Goal: Information Seeking & Learning: Learn about a topic

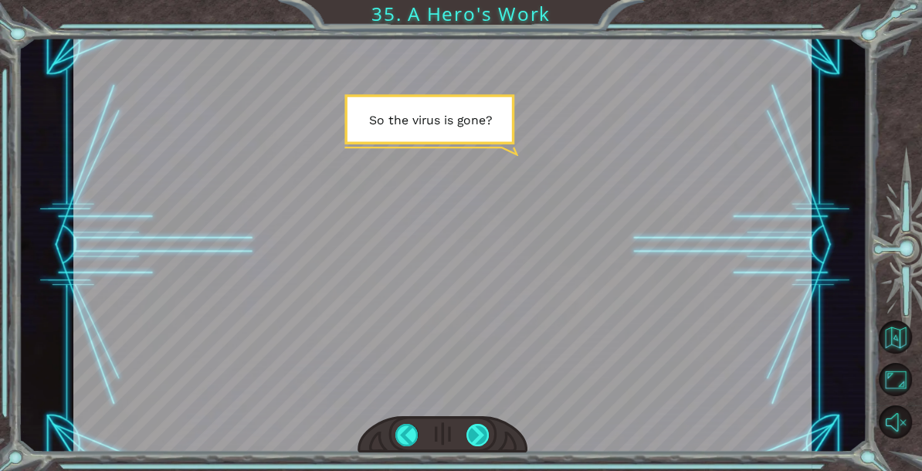
click at [476, 438] on div at bounding box center [477, 435] width 22 height 22
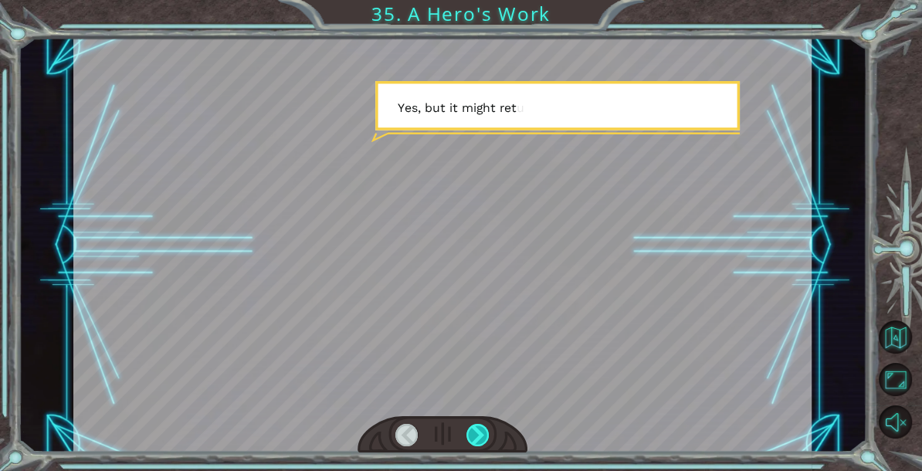
click at [476, 438] on div at bounding box center [477, 435] width 22 height 22
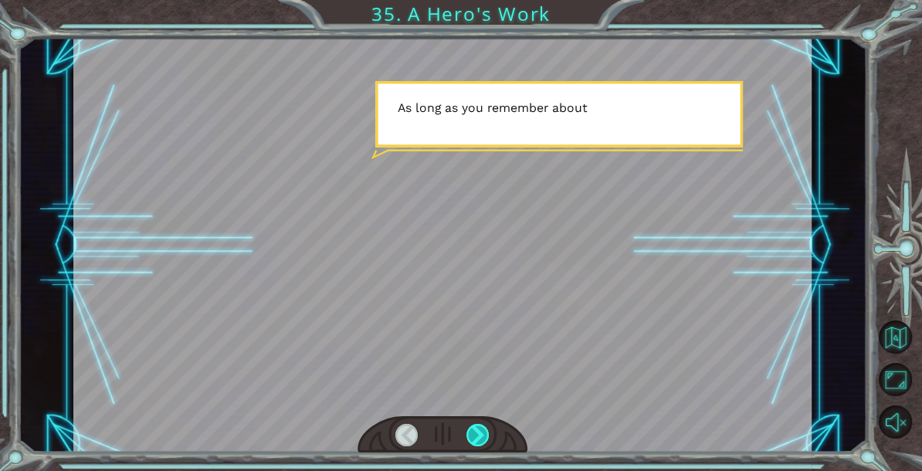
click at [476, 438] on div at bounding box center [477, 435] width 22 height 22
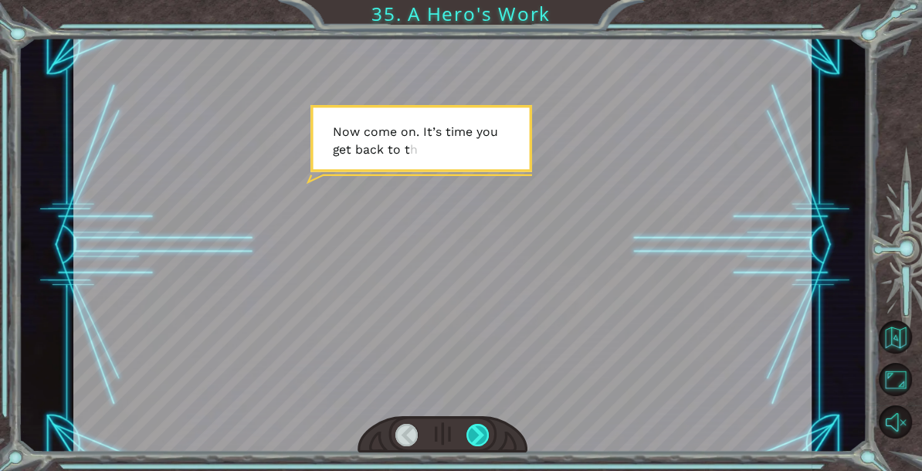
click at [476, 437] on div at bounding box center [477, 435] width 22 height 22
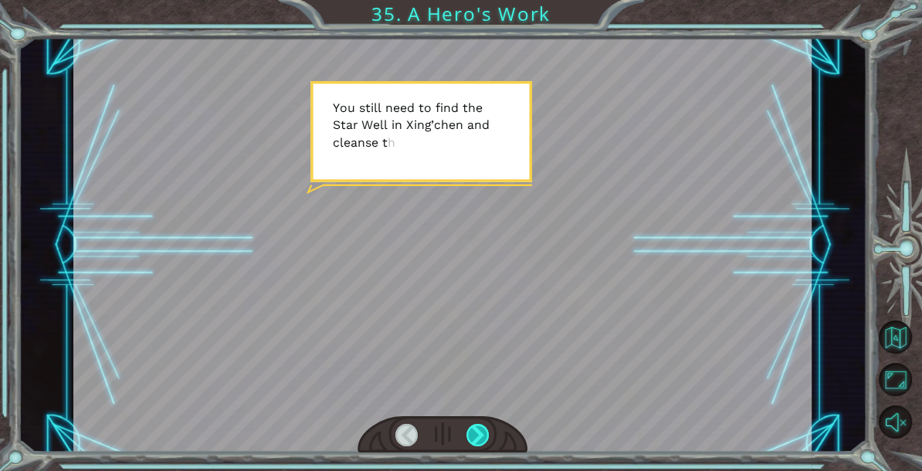
click at [476, 437] on div at bounding box center [477, 435] width 22 height 22
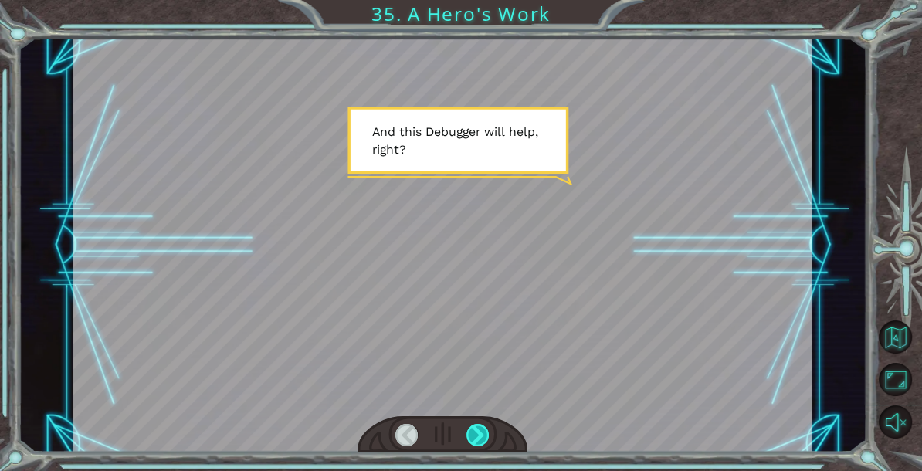
click at [476, 437] on div at bounding box center [477, 435] width 22 height 22
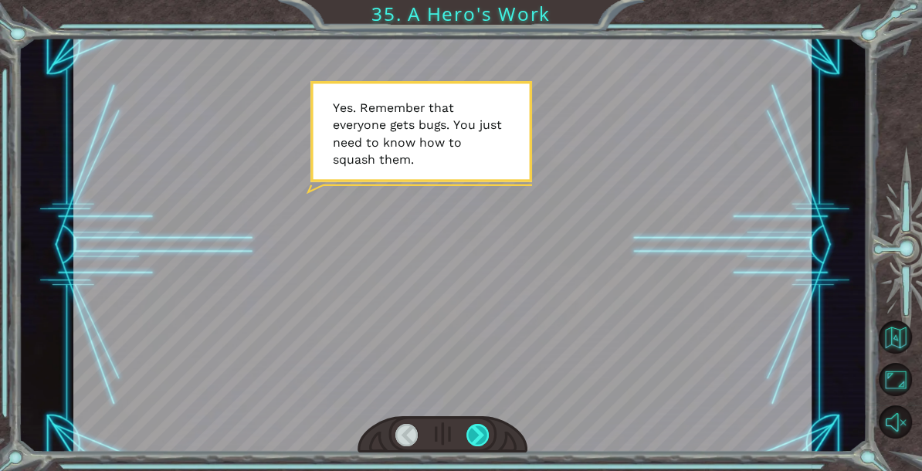
click at [476, 437] on div at bounding box center [477, 435] width 22 height 22
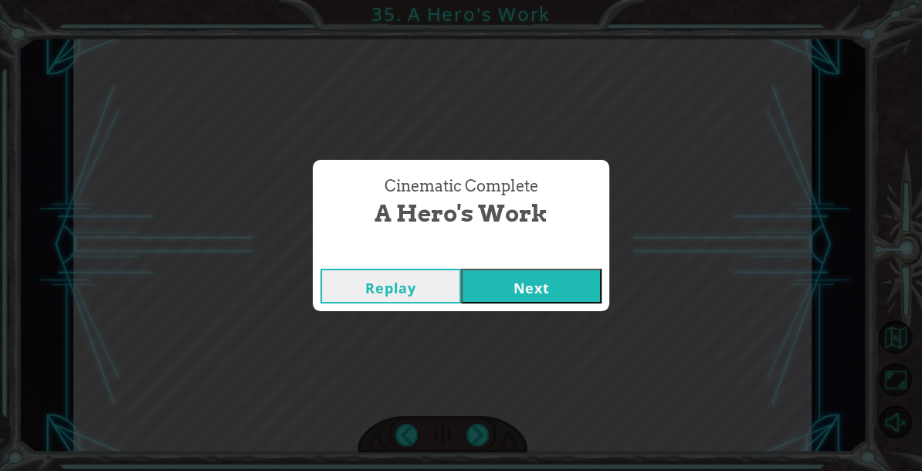
click at [536, 283] on button "Next" at bounding box center [531, 286] width 141 height 35
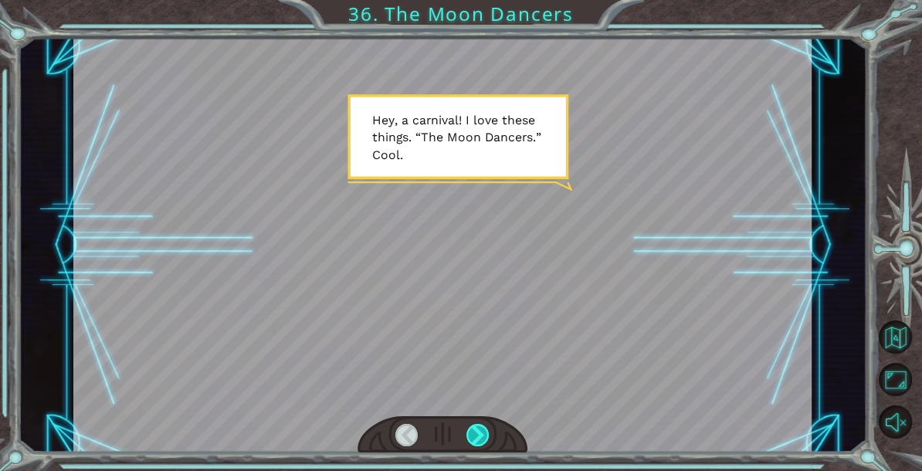
click at [480, 432] on div at bounding box center [477, 435] width 22 height 22
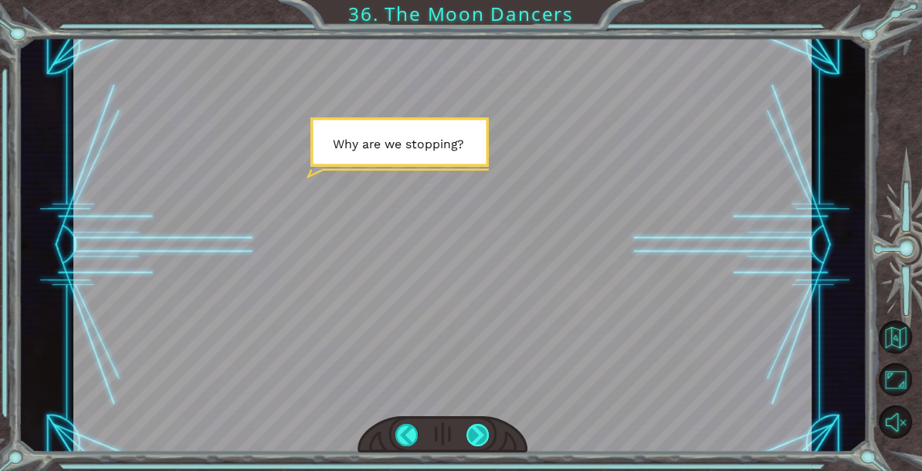
click at [477, 431] on div at bounding box center [477, 435] width 22 height 22
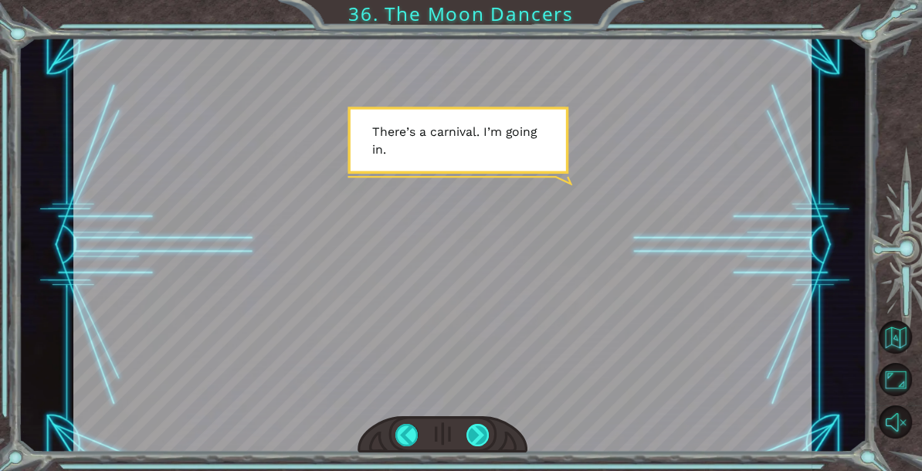
click at [477, 431] on div at bounding box center [477, 435] width 22 height 22
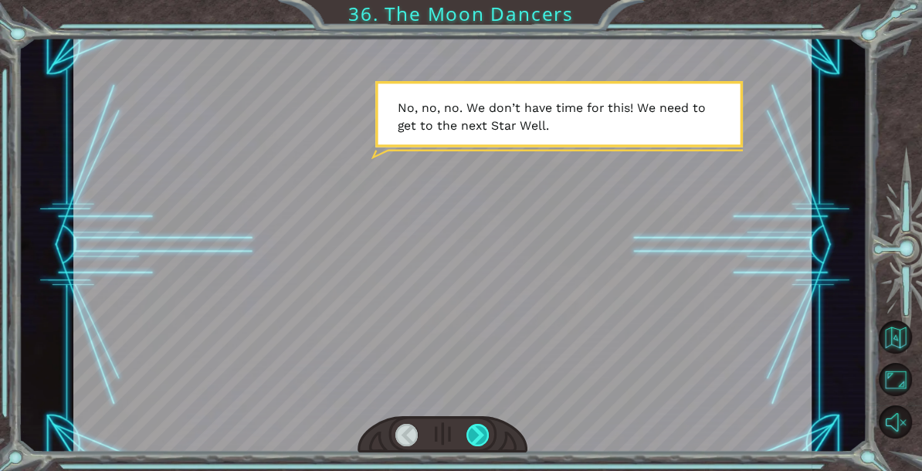
click at [477, 431] on div at bounding box center [477, 435] width 22 height 22
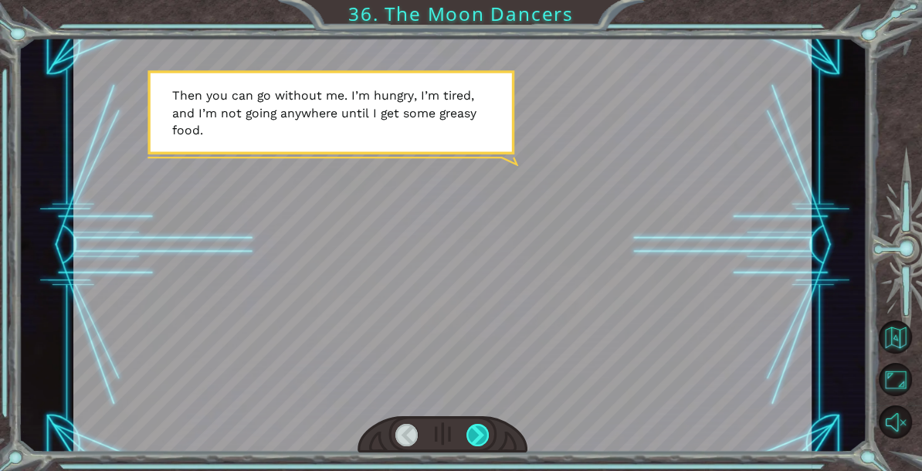
click at [477, 431] on div at bounding box center [477, 435] width 22 height 22
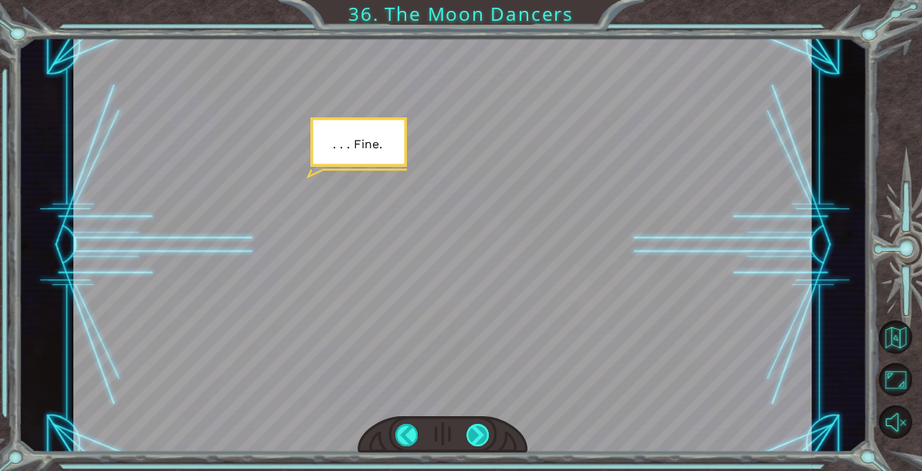
click at [477, 431] on div at bounding box center [477, 435] width 22 height 22
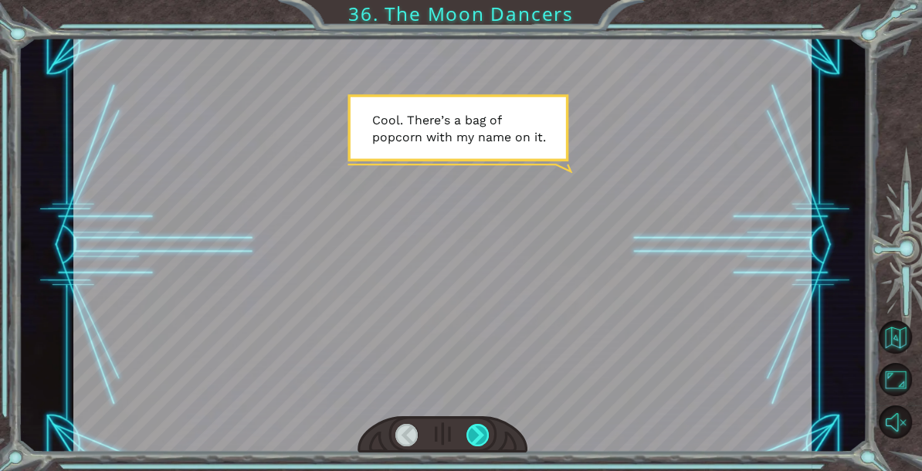
click at [477, 431] on div at bounding box center [477, 435] width 22 height 22
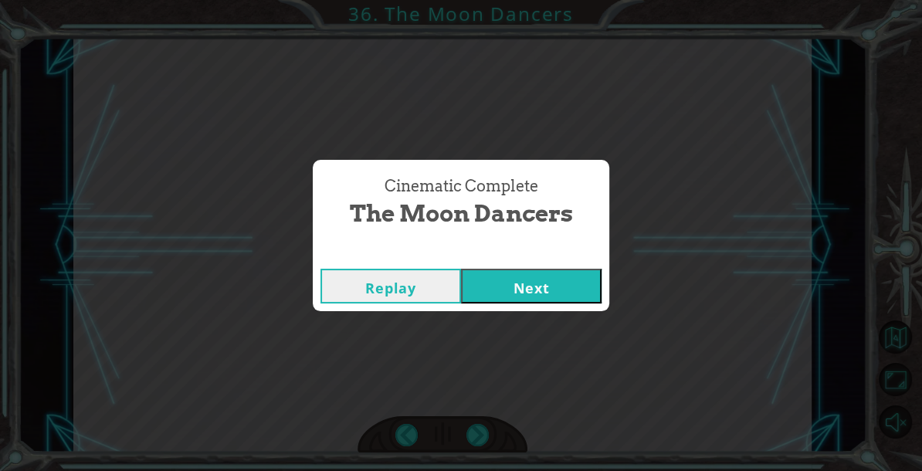
click at [532, 280] on button "Next" at bounding box center [531, 286] width 141 height 35
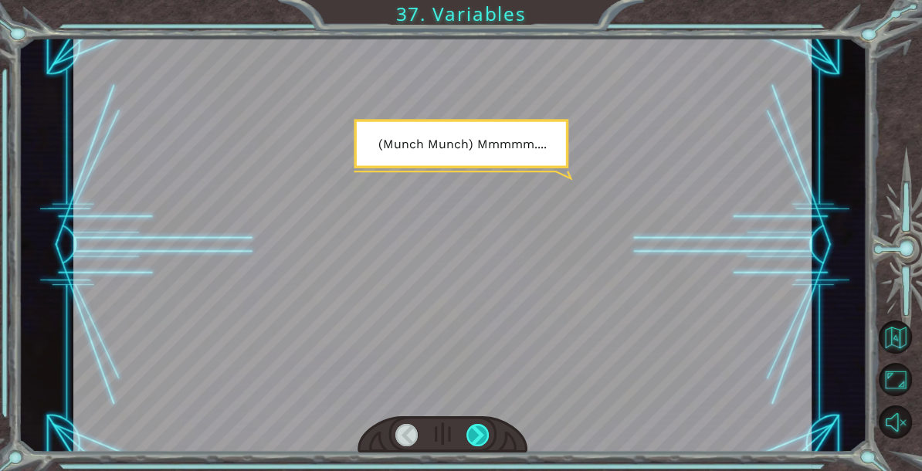
click at [476, 433] on div at bounding box center [477, 435] width 22 height 22
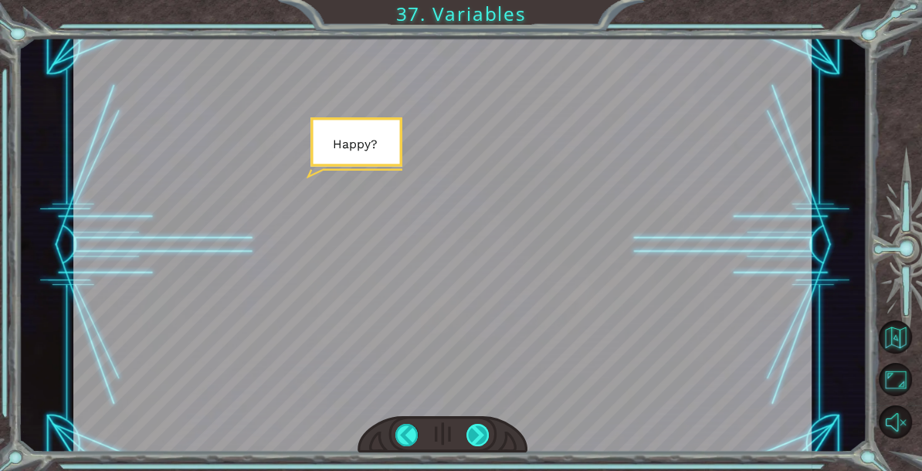
click at [473, 426] on div at bounding box center [477, 435] width 22 height 22
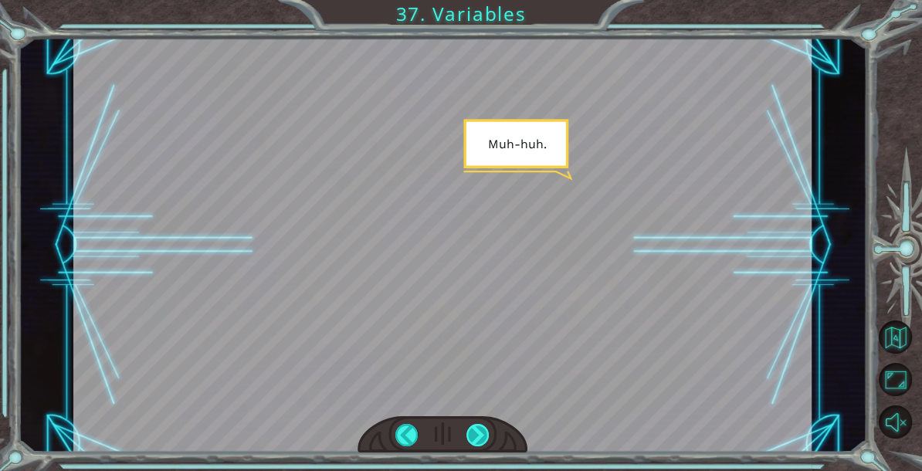
click at [473, 426] on div at bounding box center [477, 435] width 22 height 22
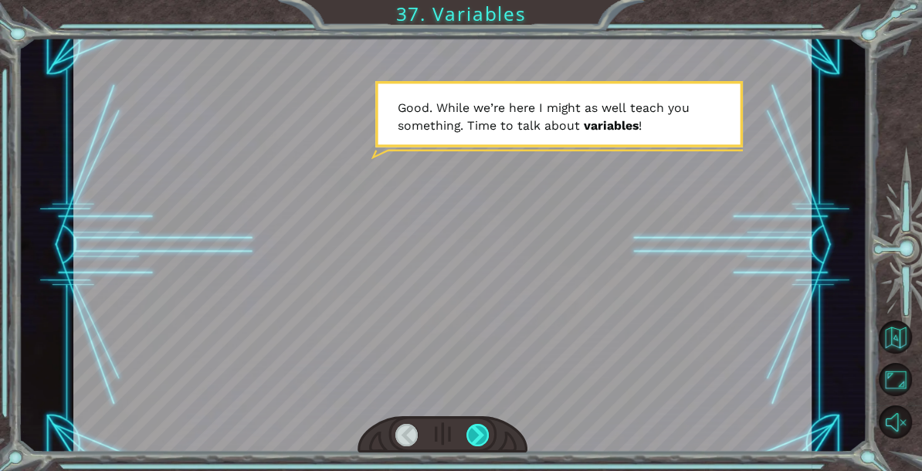
click at [473, 426] on div at bounding box center [477, 435] width 22 height 22
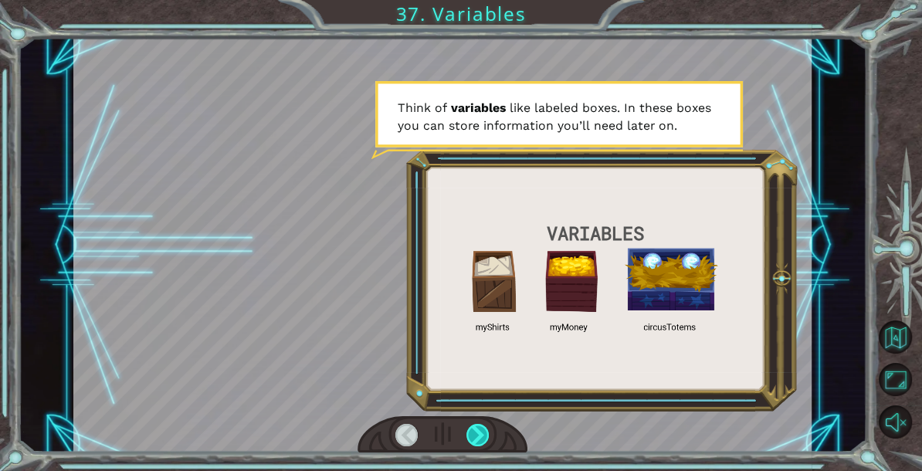
click at [473, 426] on div at bounding box center [477, 435] width 22 height 22
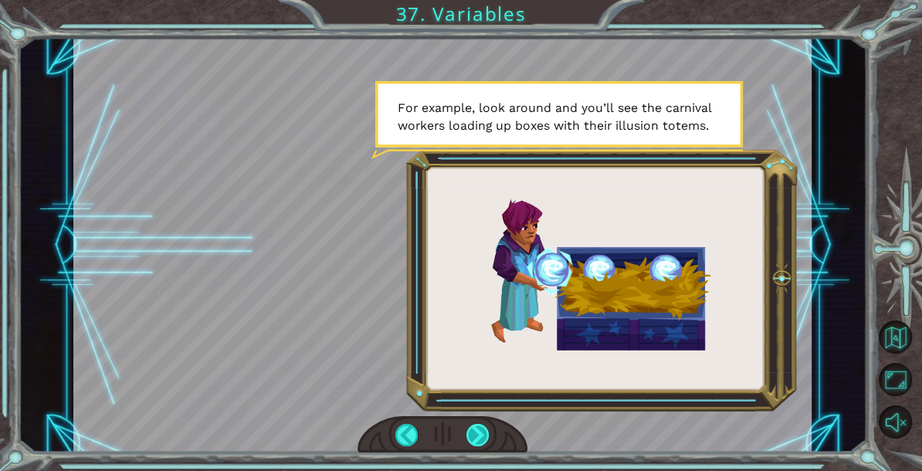
click at [473, 426] on div at bounding box center [477, 435] width 22 height 22
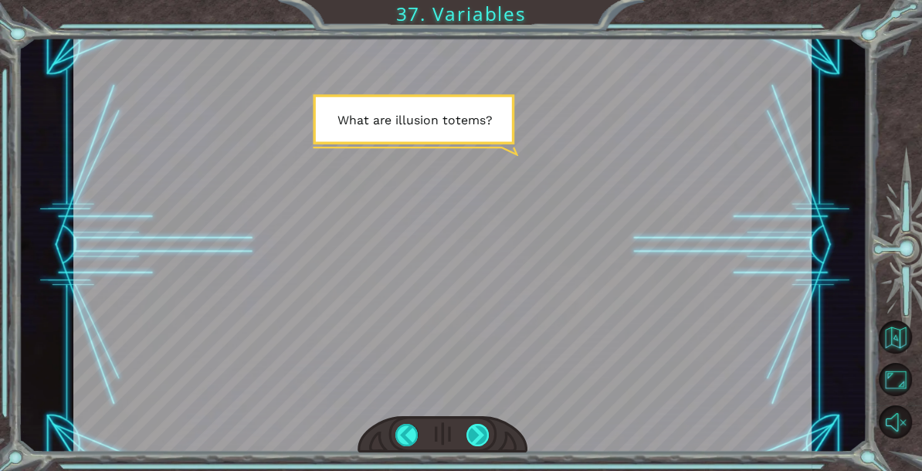
click at [473, 426] on div at bounding box center [477, 435] width 22 height 22
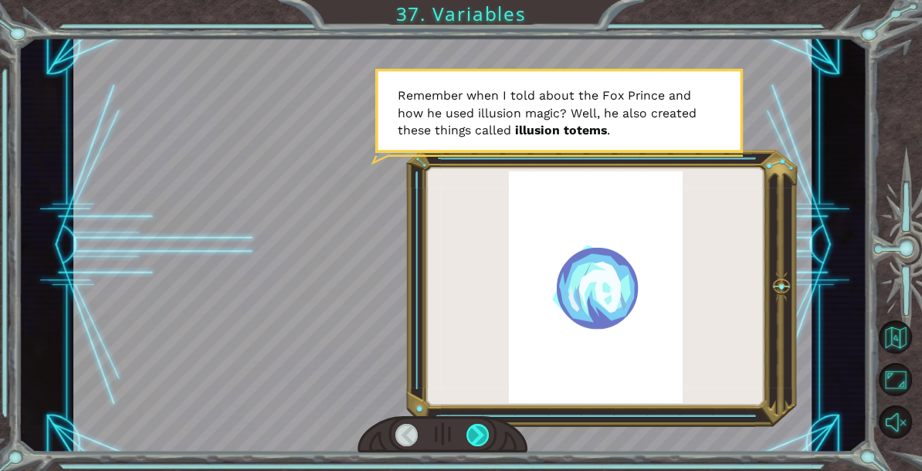
click at [473, 426] on div at bounding box center [477, 435] width 22 height 22
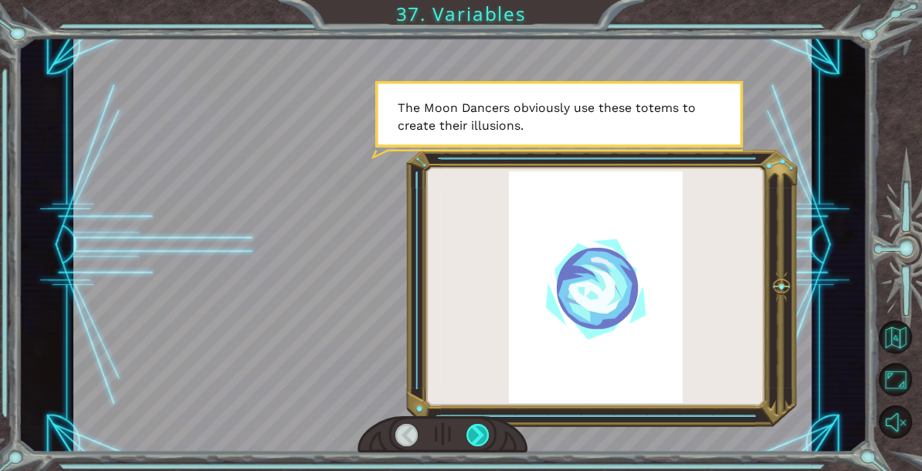
click at [473, 426] on div at bounding box center [477, 435] width 22 height 22
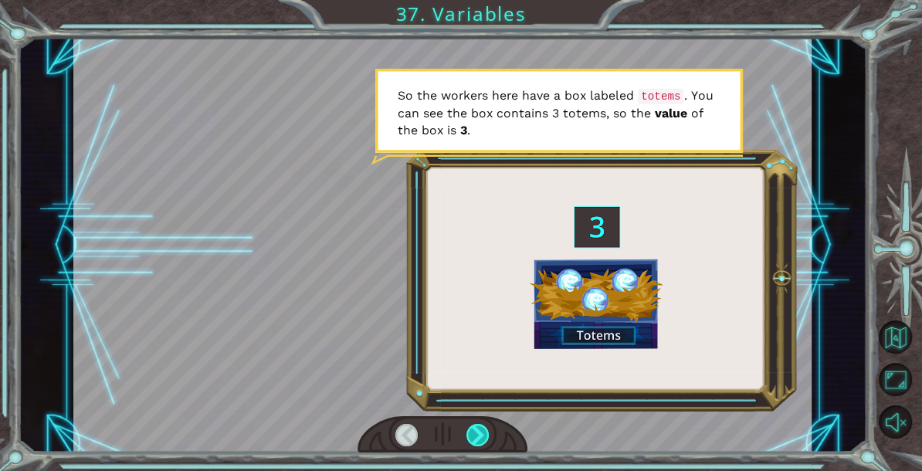
click at [473, 426] on div at bounding box center [477, 435] width 22 height 22
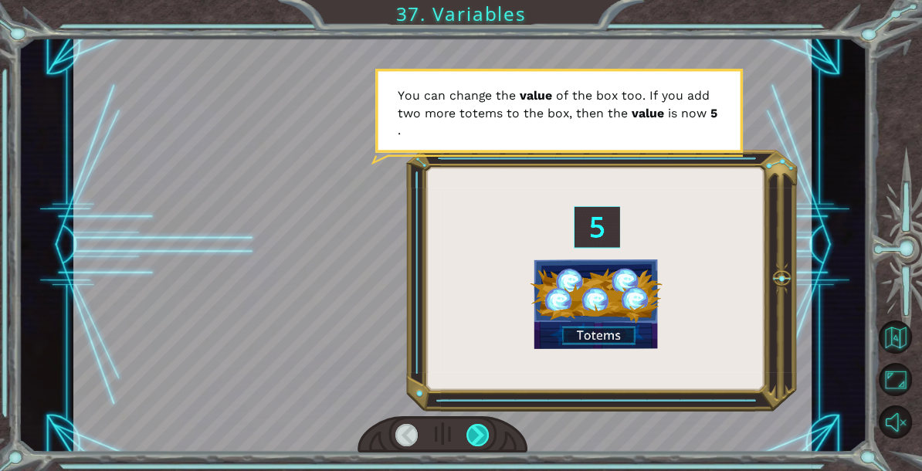
click at [473, 426] on div at bounding box center [477, 435] width 22 height 22
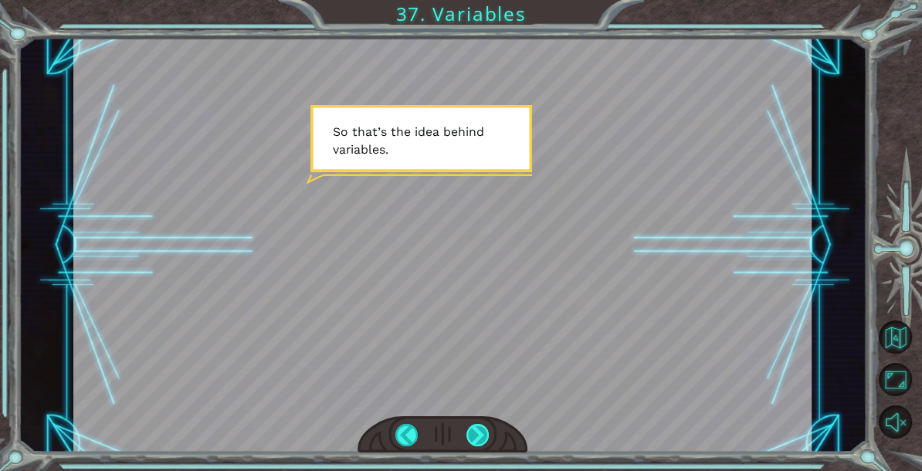
click at [475, 434] on div at bounding box center [477, 435] width 22 height 22
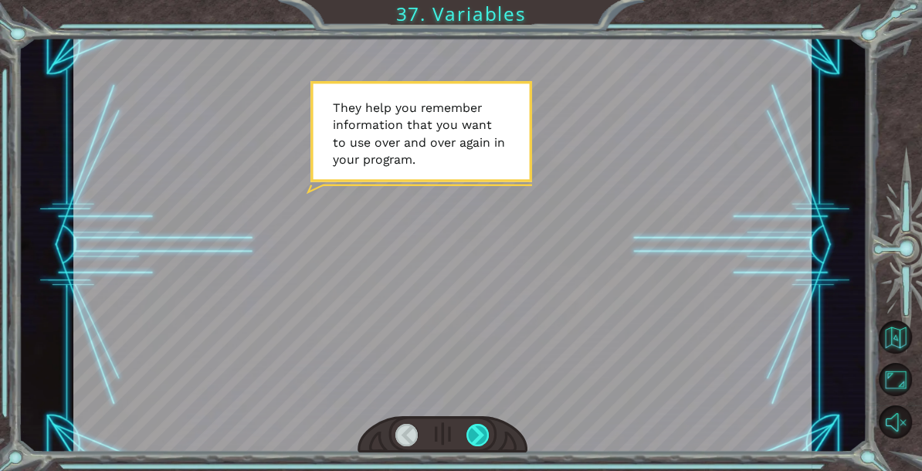
click at [475, 434] on div at bounding box center [477, 435] width 22 height 22
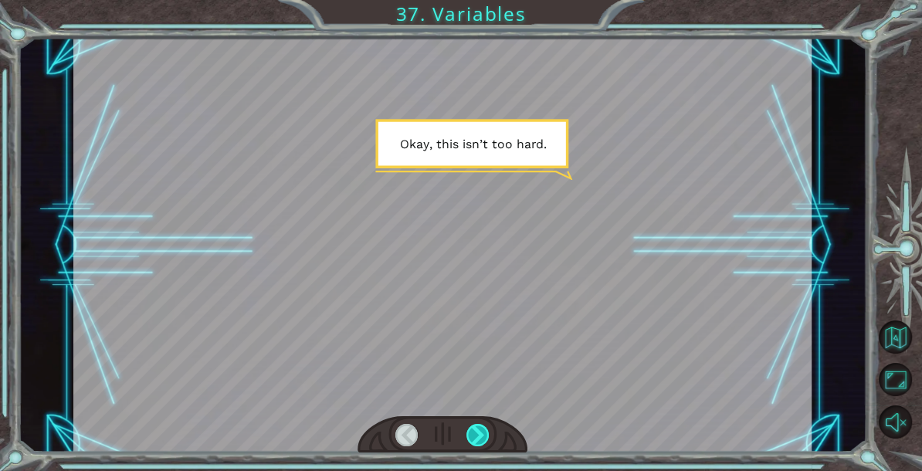
click at [475, 434] on div at bounding box center [477, 435] width 22 height 22
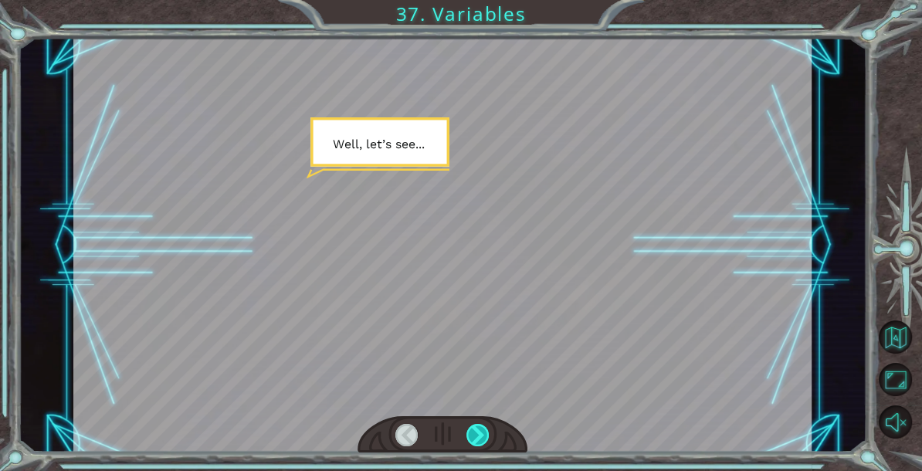
click at [475, 434] on div at bounding box center [477, 435] width 22 height 22
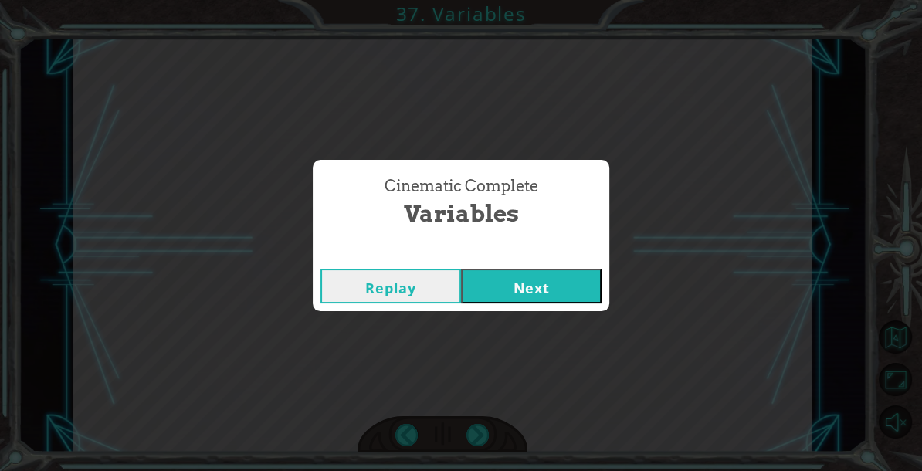
click at [502, 273] on button "Next" at bounding box center [531, 286] width 141 height 35
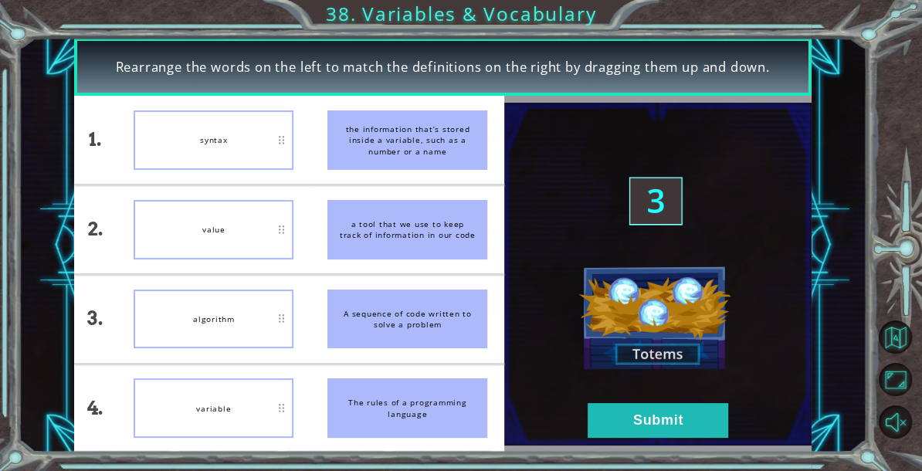
click at [173, 415] on div "variable" at bounding box center [214, 407] width 160 height 59
click at [222, 134] on div "syntax" at bounding box center [214, 139] width 160 height 59
click at [183, 398] on div "variable" at bounding box center [214, 407] width 160 height 59
drag, startPoint x: 183, startPoint y: 398, endPoint x: 239, endPoint y: 134, distance: 270.1
click at [239, 134] on ul "syntax value algorithm variable" at bounding box center [214, 274] width 194 height 356
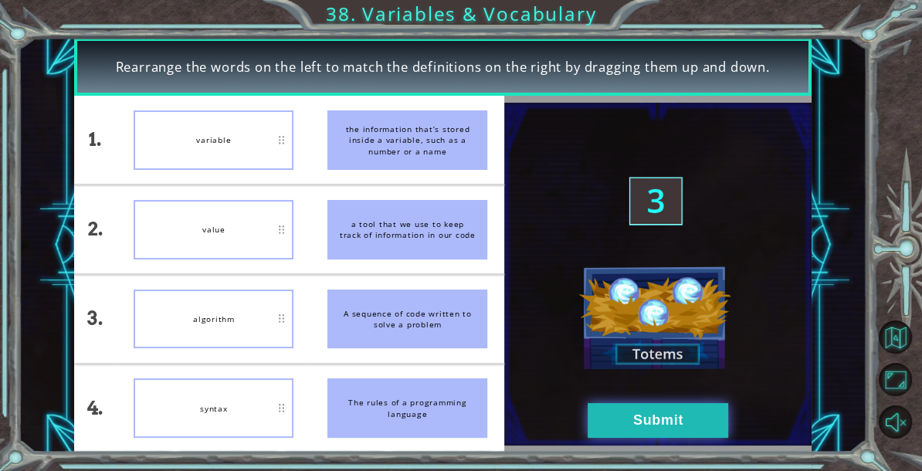
click at [632, 426] on button "Submit" at bounding box center [658, 420] width 141 height 35
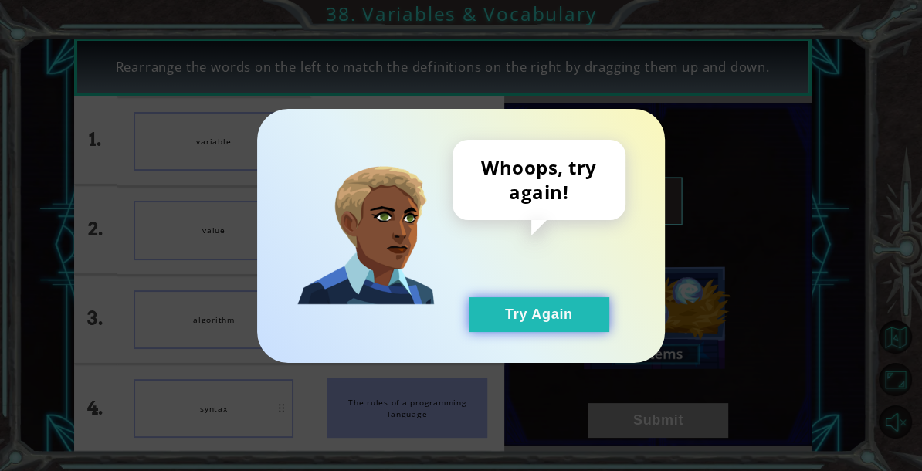
click at [562, 329] on button "Try Again" at bounding box center [539, 314] width 141 height 35
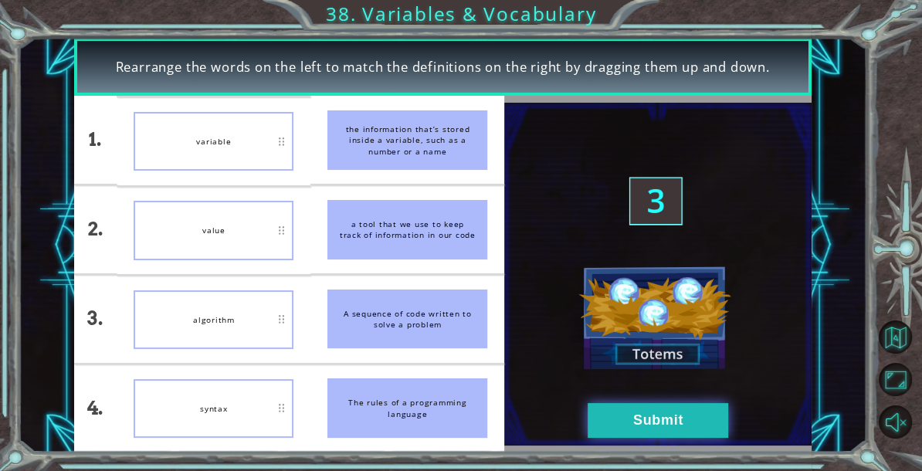
click at [604, 419] on button "Submit" at bounding box center [658, 420] width 141 height 35
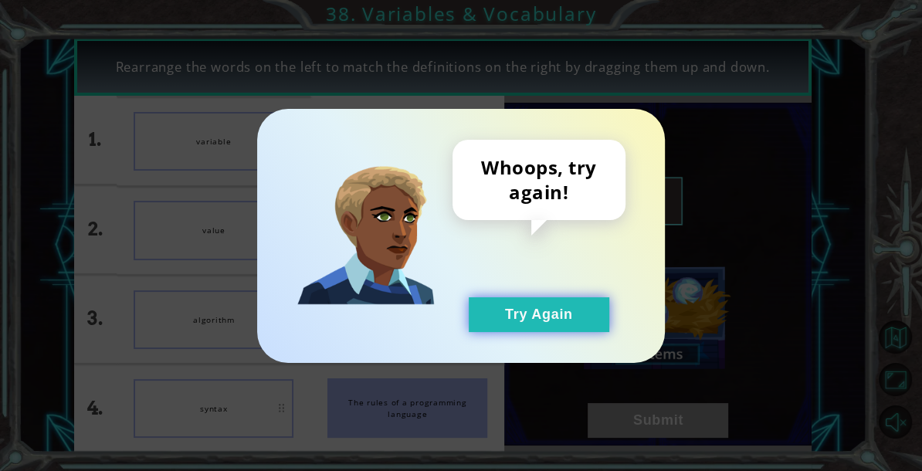
click at [531, 322] on button "Try Again" at bounding box center [539, 314] width 141 height 35
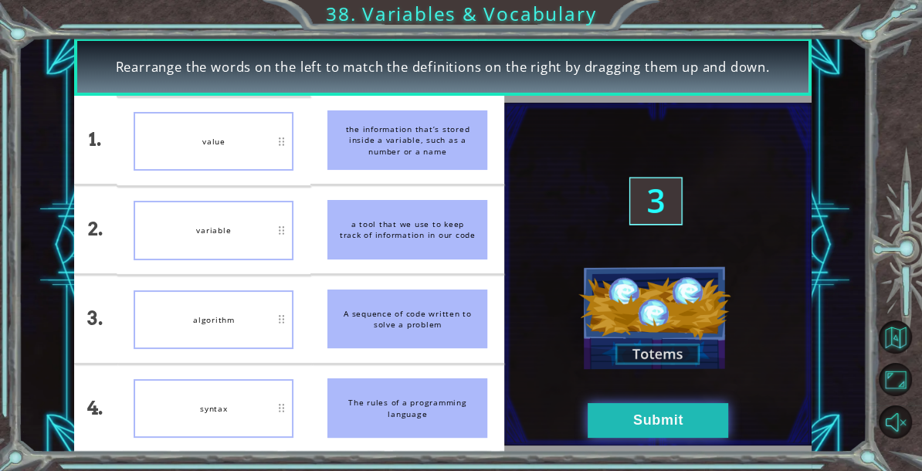
click at [602, 426] on button "Submit" at bounding box center [658, 420] width 141 height 35
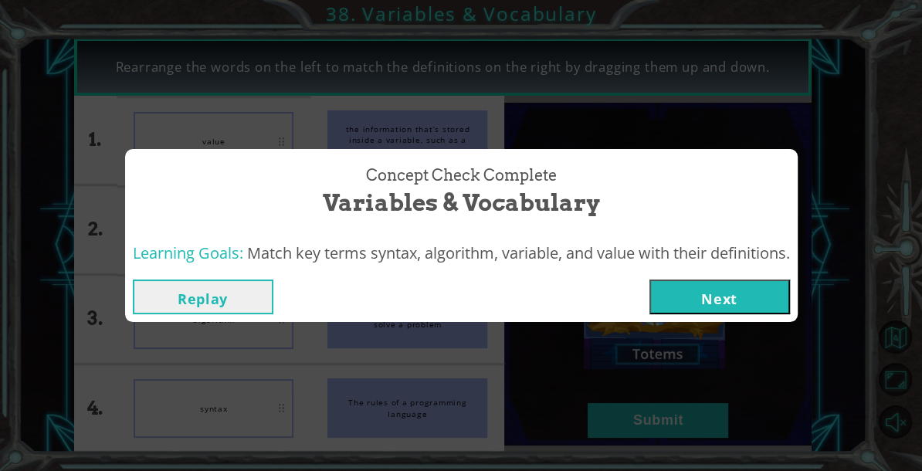
click at [681, 296] on button "Next" at bounding box center [719, 297] width 141 height 35
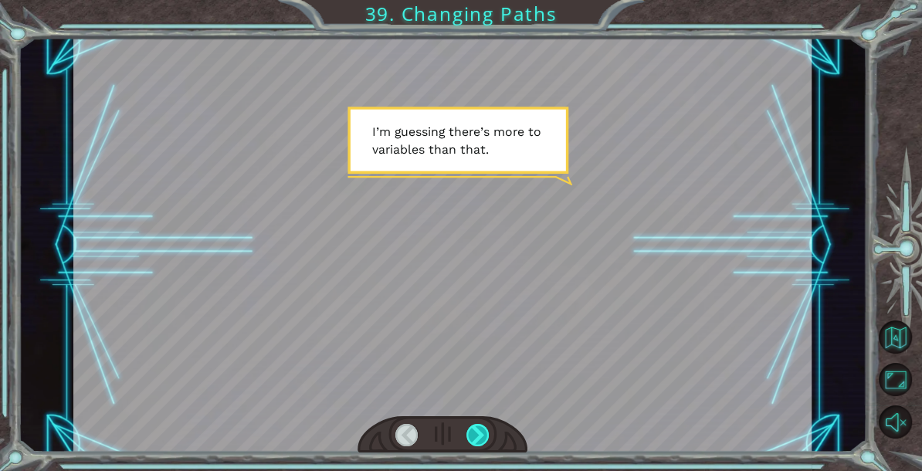
click at [476, 434] on div at bounding box center [477, 435] width 22 height 22
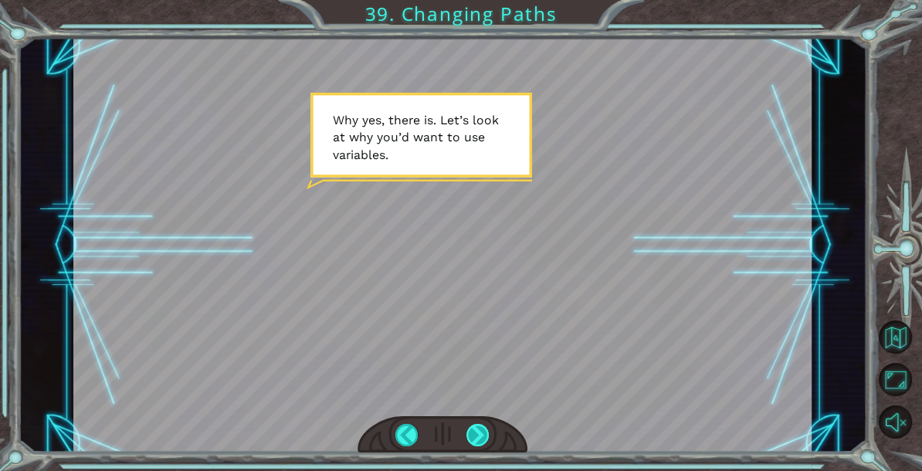
click at [481, 436] on div at bounding box center [477, 435] width 22 height 22
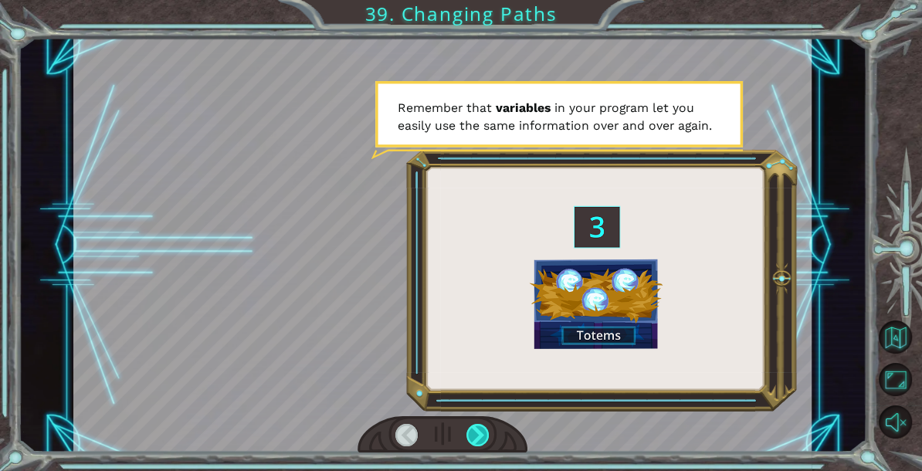
click at [480, 436] on div at bounding box center [477, 435] width 22 height 22
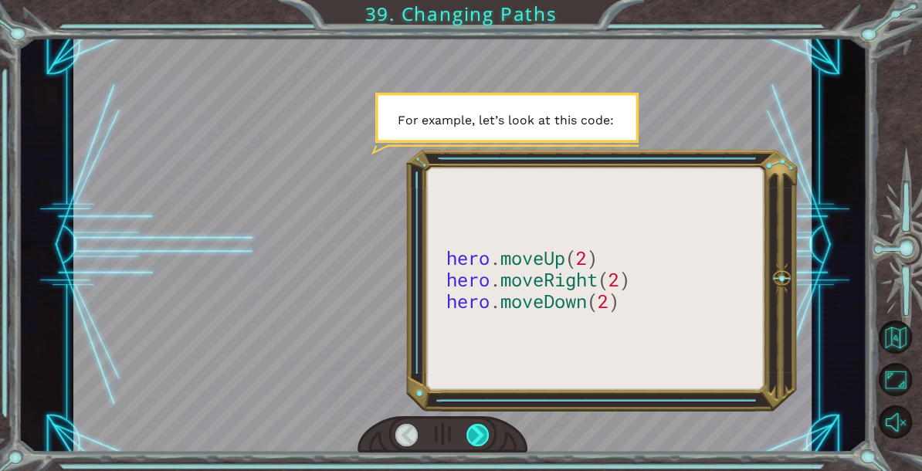
click at [480, 436] on div at bounding box center [477, 435] width 22 height 22
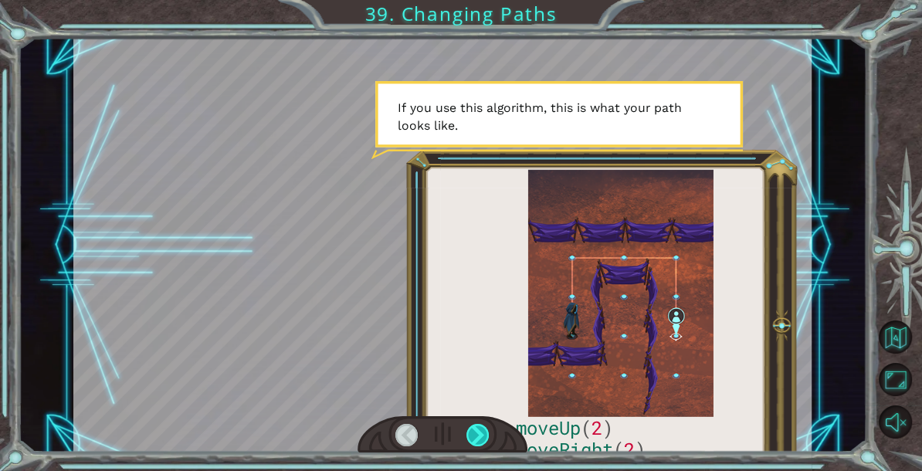
click at [480, 436] on div at bounding box center [477, 435] width 22 height 22
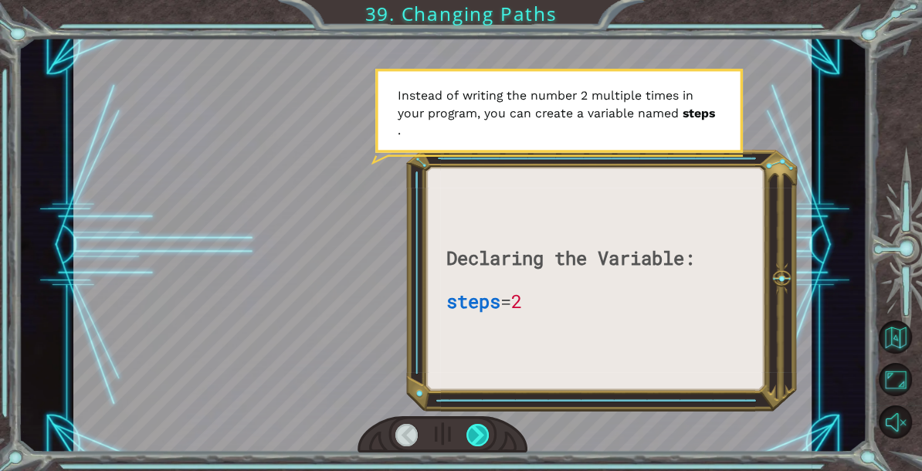
click at [480, 436] on div at bounding box center [477, 435] width 22 height 22
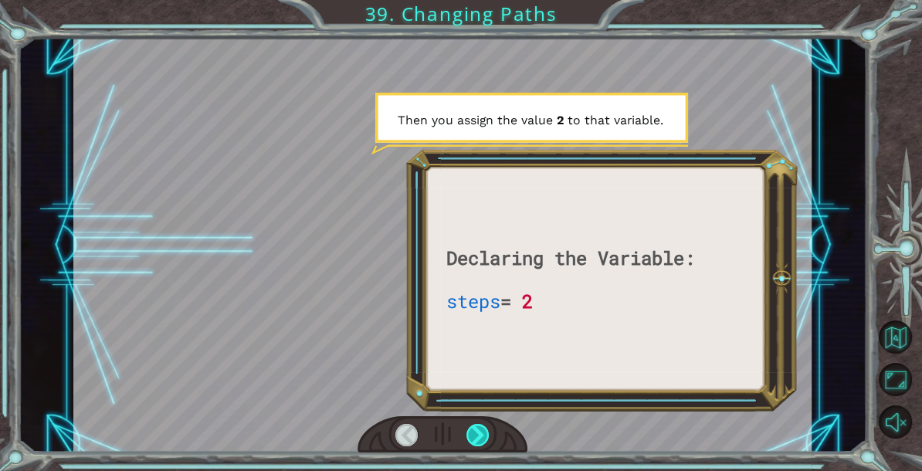
click at [480, 436] on div at bounding box center [477, 435] width 22 height 22
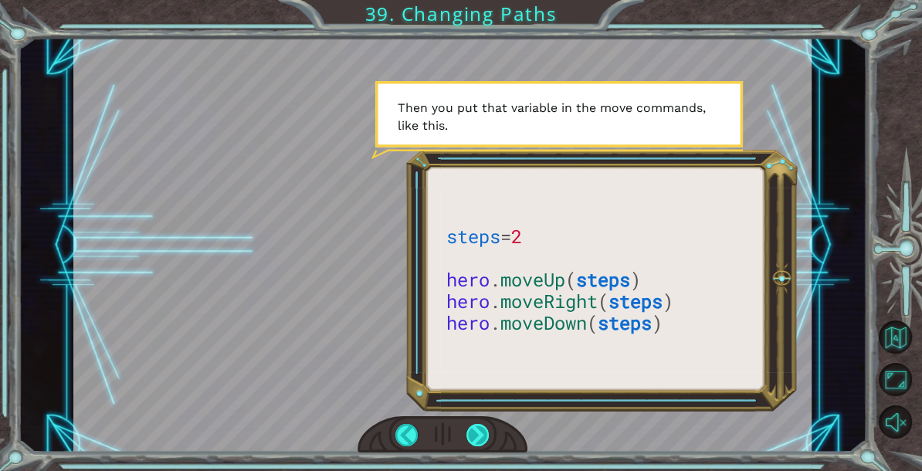
click at [478, 437] on div at bounding box center [477, 435] width 22 height 22
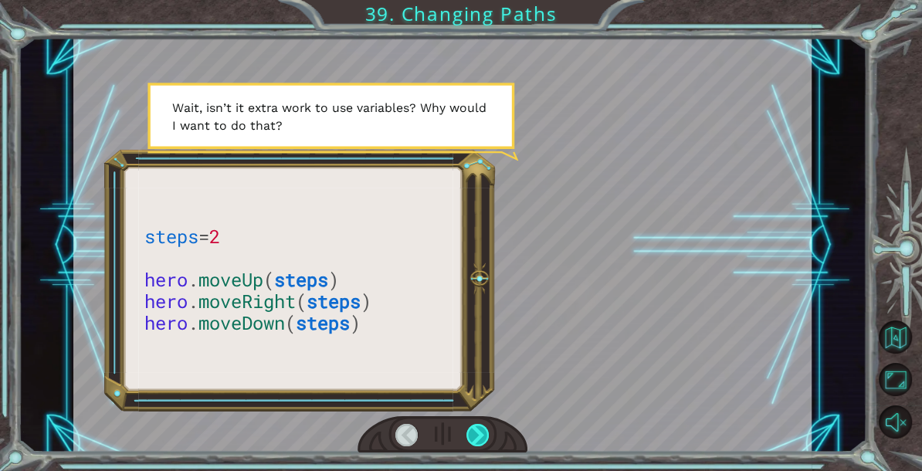
click at [480, 435] on div at bounding box center [477, 435] width 22 height 22
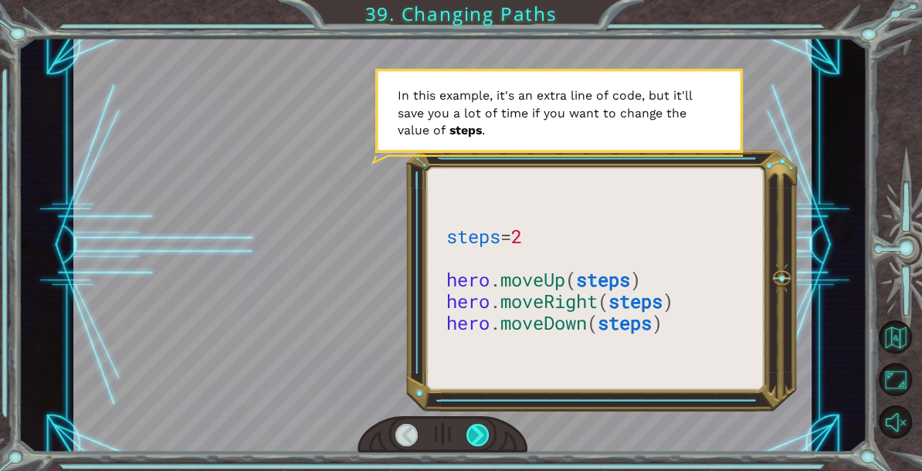
click at [485, 436] on div at bounding box center [477, 435] width 22 height 22
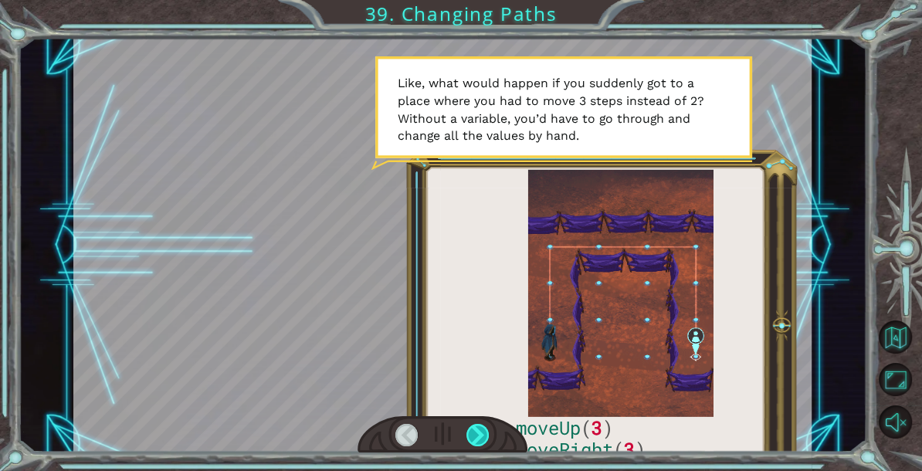
click at [480, 427] on div at bounding box center [477, 435] width 22 height 22
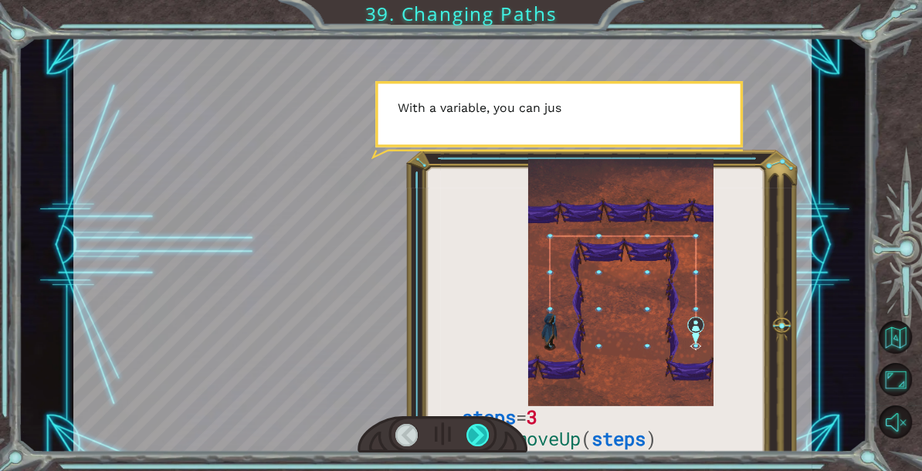
click at [480, 427] on div at bounding box center [477, 435] width 22 height 22
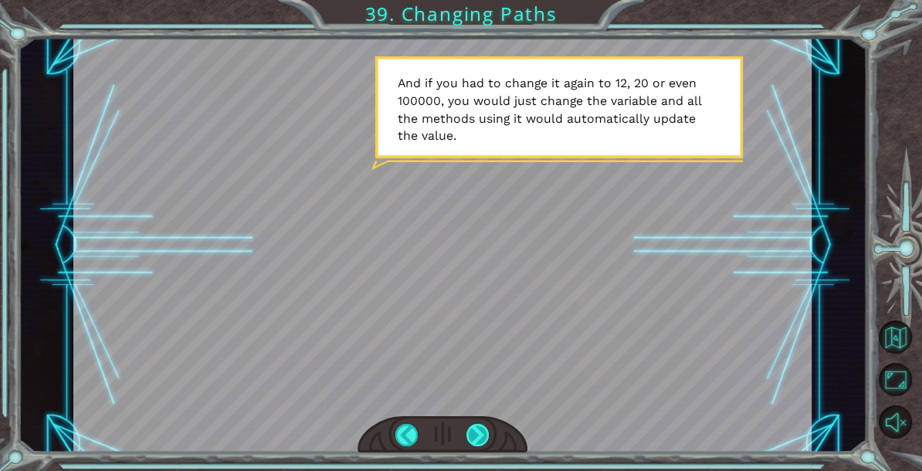
click at [472, 433] on div at bounding box center [477, 435] width 22 height 22
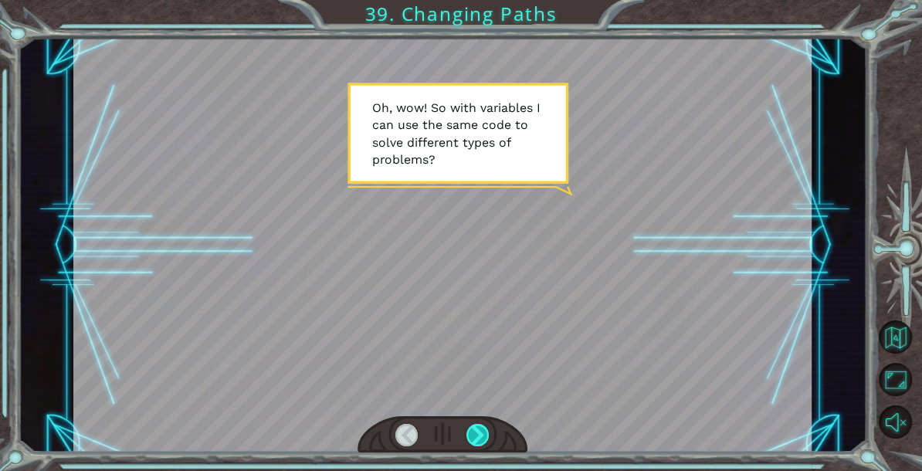
click at [476, 442] on div at bounding box center [477, 435] width 22 height 22
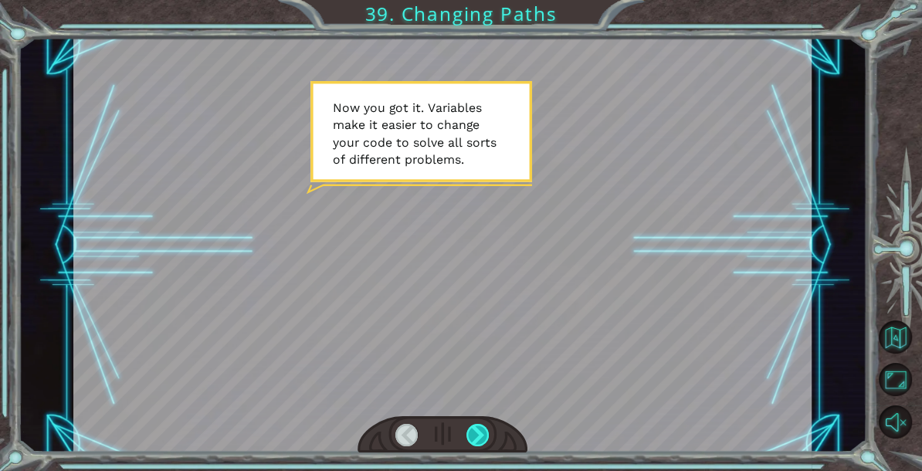
click at [474, 432] on div at bounding box center [477, 435] width 22 height 22
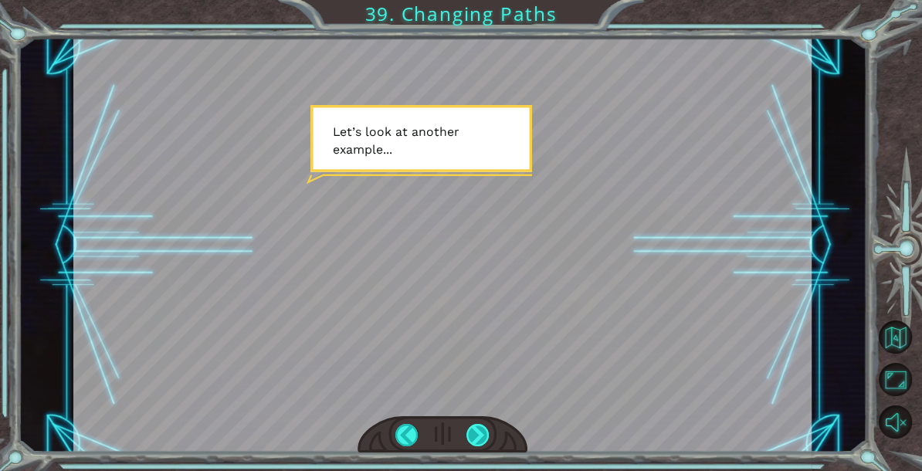
click at [473, 433] on div at bounding box center [477, 435] width 22 height 22
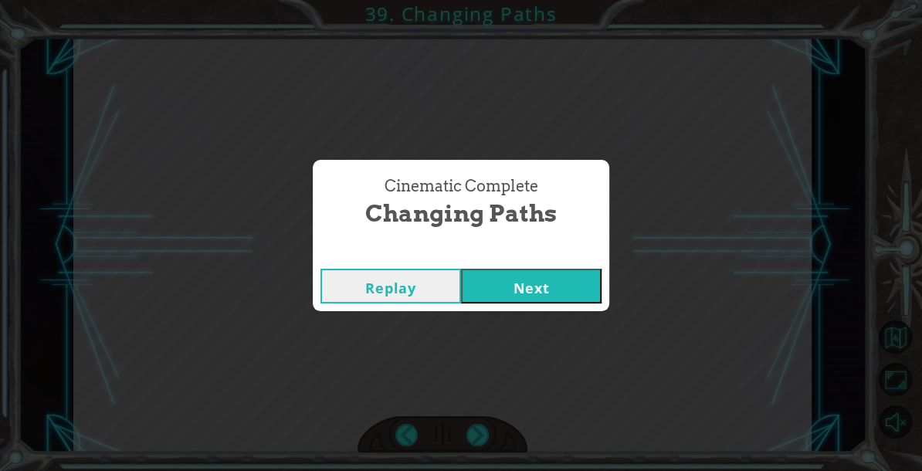
click at [525, 291] on button "Next" at bounding box center [531, 286] width 141 height 35
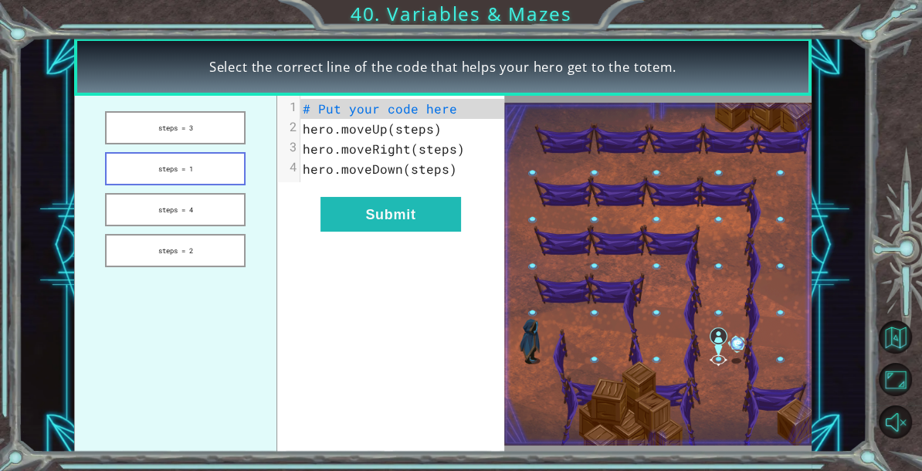
click at [219, 164] on button "steps = 1" at bounding box center [175, 168] width 141 height 33
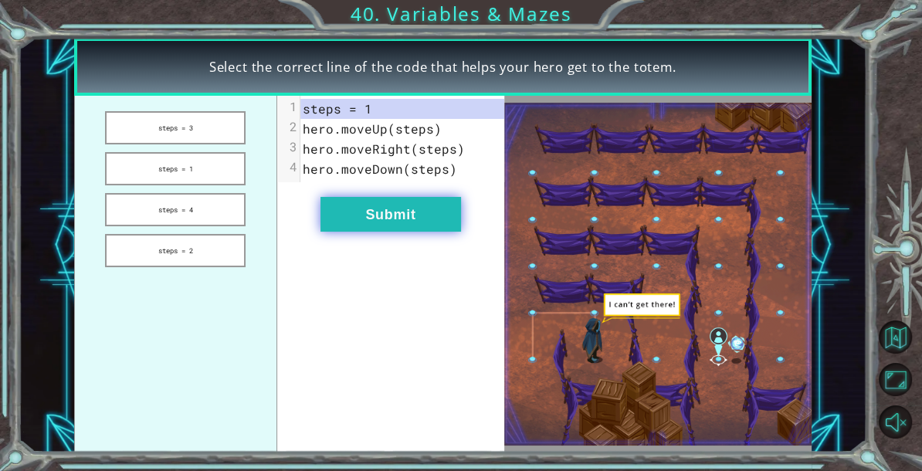
click at [425, 208] on button "Submit" at bounding box center [390, 214] width 141 height 35
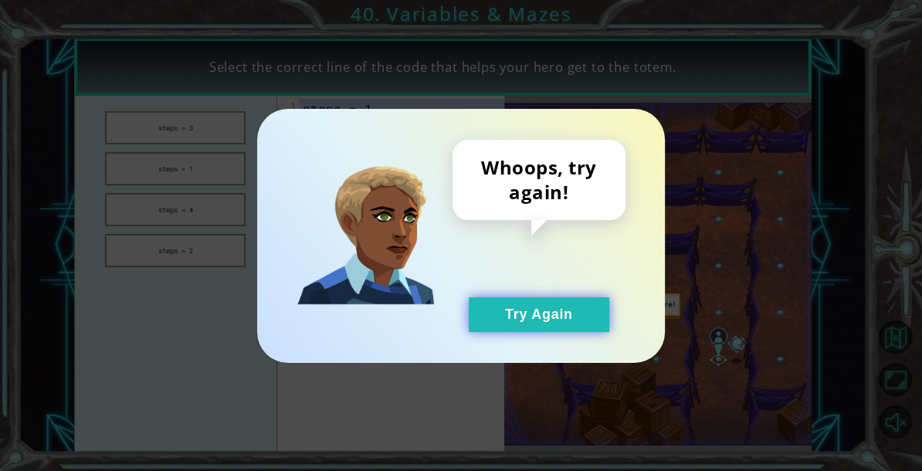
click at [531, 316] on button "Try Again" at bounding box center [539, 314] width 141 height 35
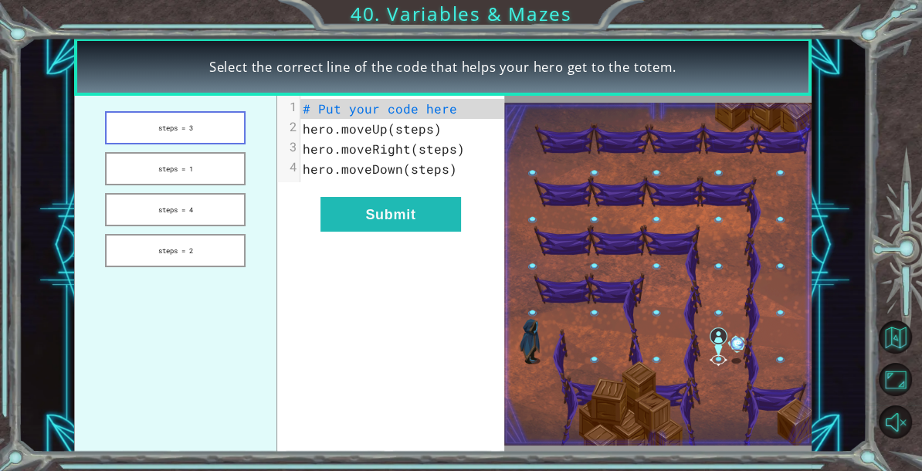
click at [205, 141] on button "steps = 3" at bounding box center [175, 127] width 141 height 33
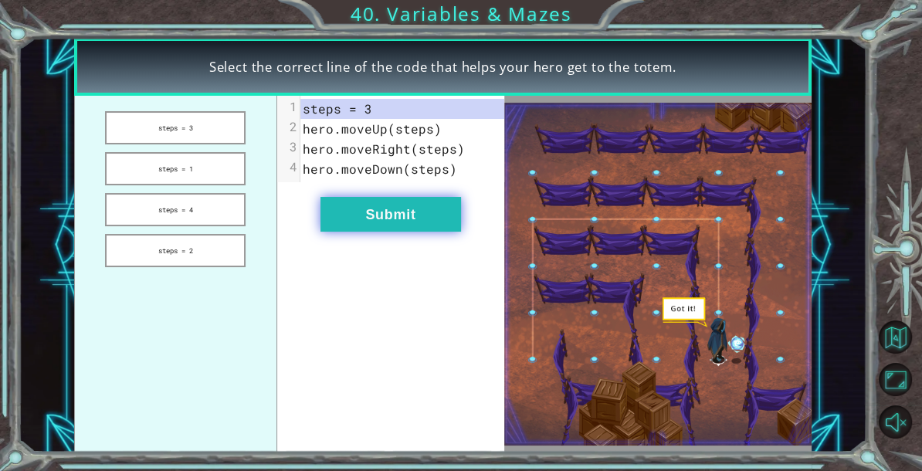
click at [401, 224] on button "Submit" at bounding box center [390, 214] width 141 height 35
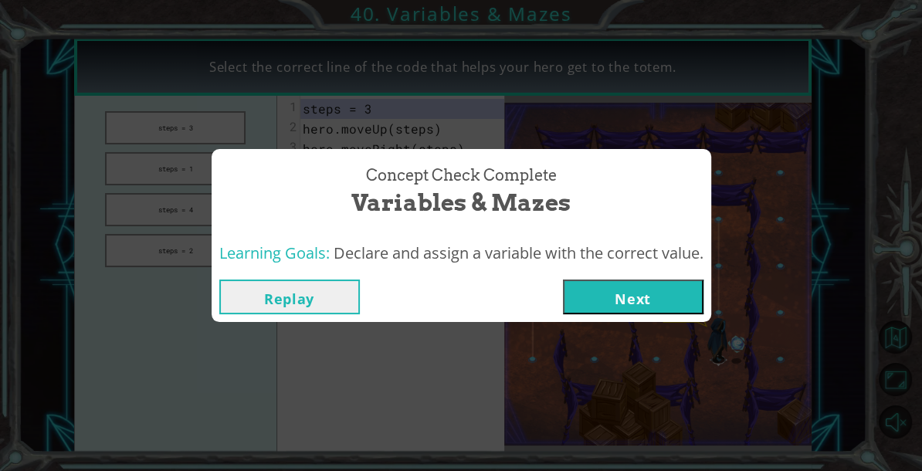
click at [611, 294] on button "Next" at bounding box center [633, 297] width 141 height 35
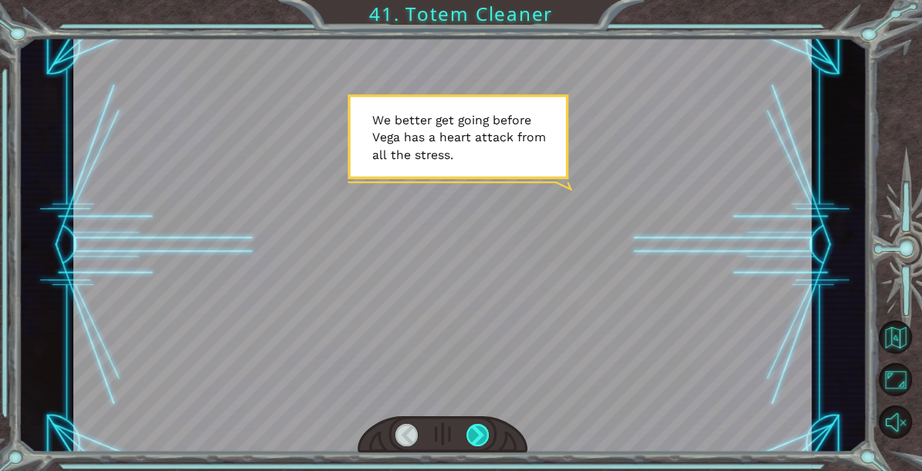
click at [479, 432] on div at bounding box center [477, 435] width 22 height 22
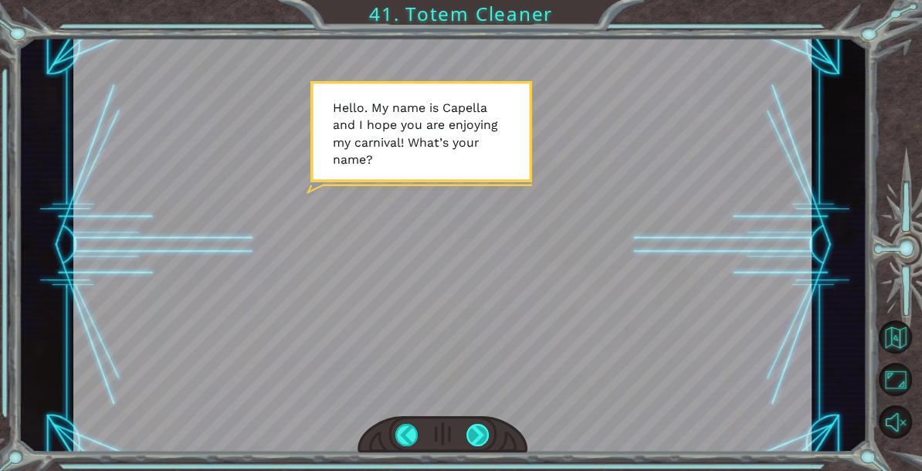
click at [480, 435] on div at bounding box center [477, 435] width 22 height 22
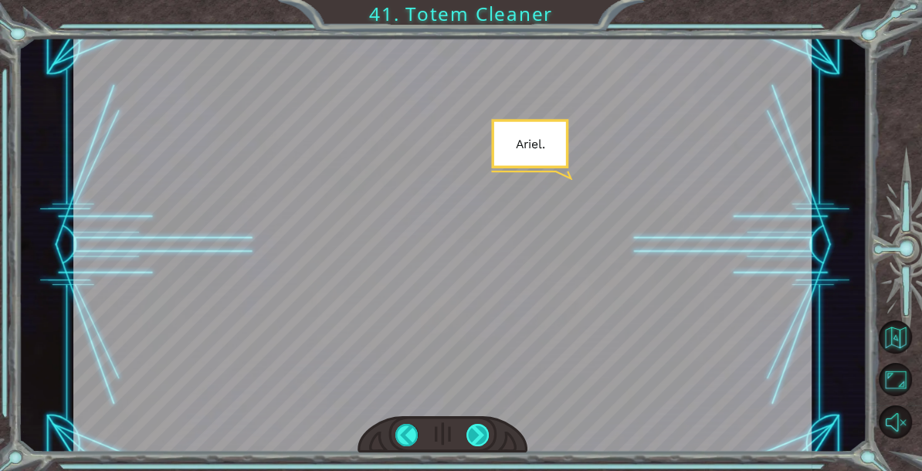
click at [480, 435] on div at bounding box center [477, 435] width 22 height 22
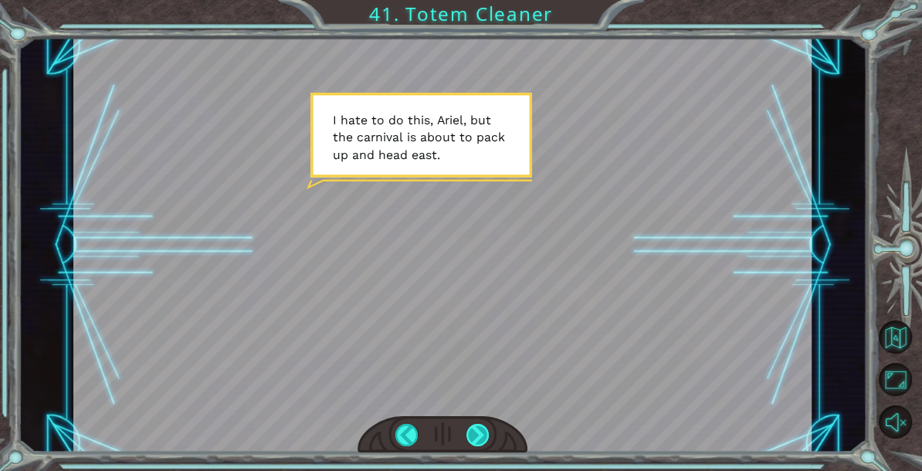
click at [475, 426] on div at bounding box center [477, 435] width 22 height 22
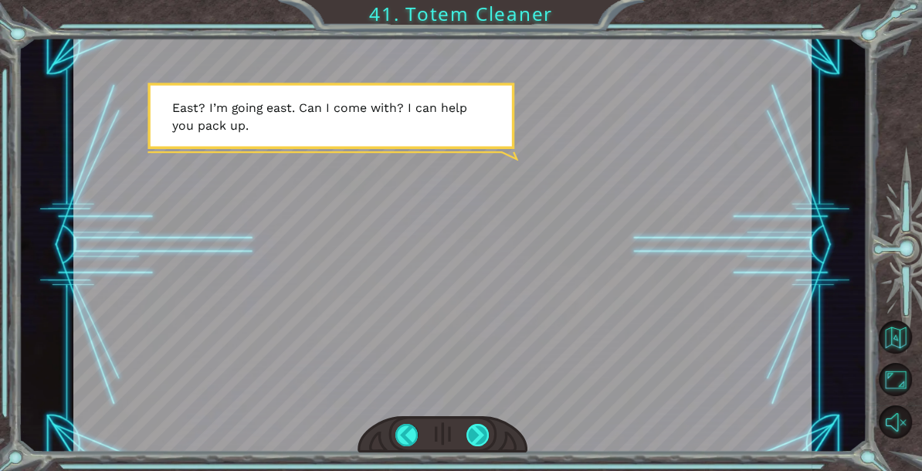
click at [476, 429] on div at bounding box center [477, 435] width 22 height 22
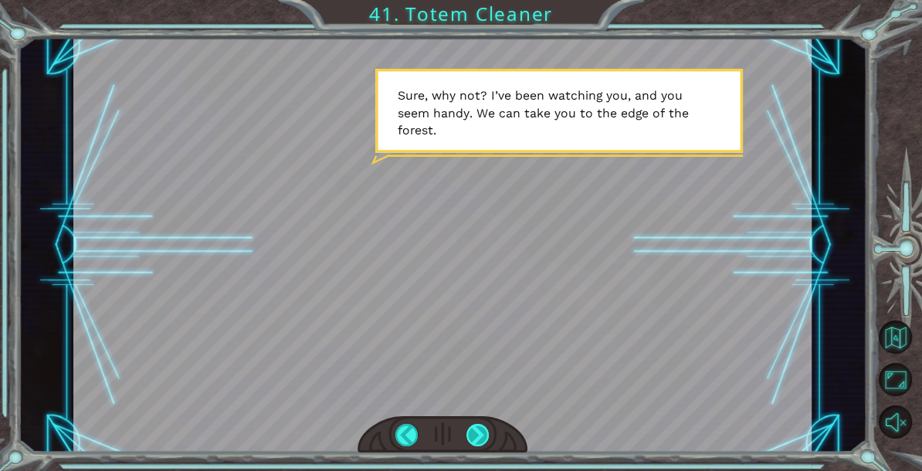
click at [484, 437] on div at bounding box center [477, 435] width 22 height 22
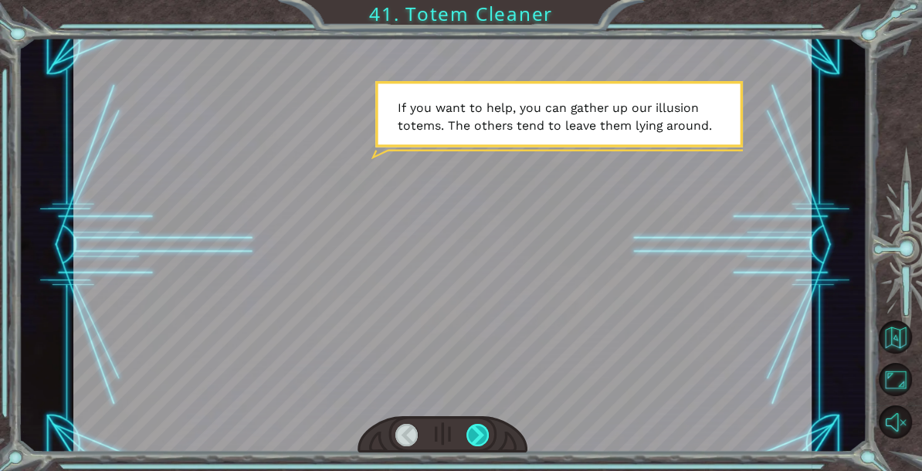
click at [474, 436] on div at bounding box center [477, 435] width 22 height 22
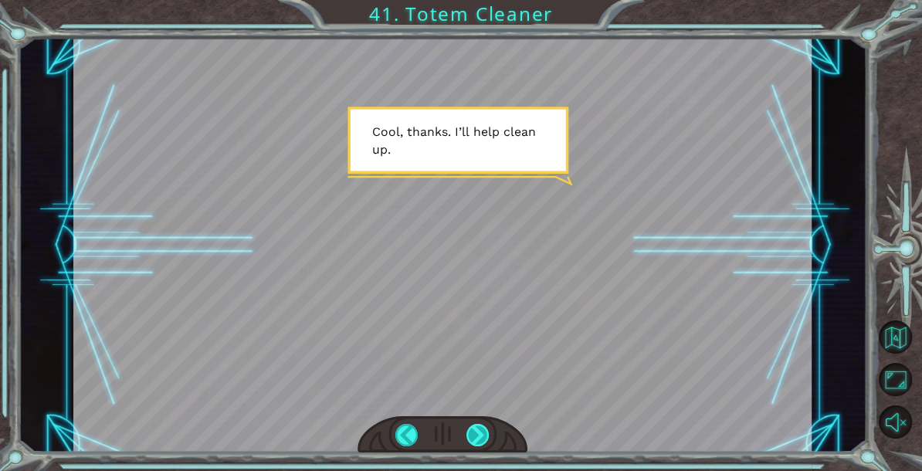
click at [480, 433] on div at bounding box center [477, 435] width 22 height 22
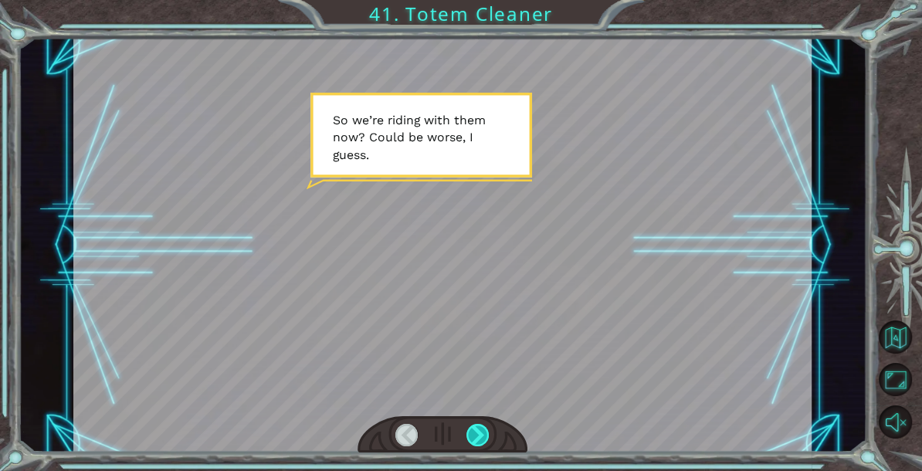
click at [480, 432] on div at bounding box center [477, 435] width 22 height 22
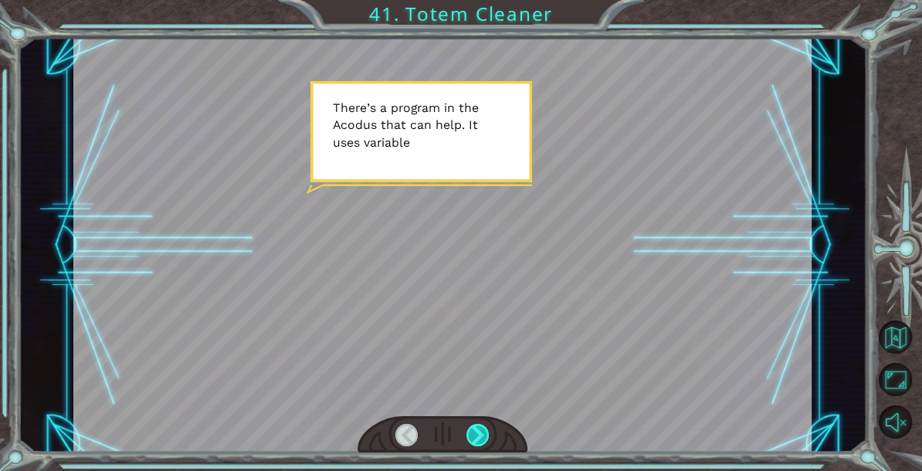
click at [480, 432] on div at bounding box center [477, 435] width 22 height 22
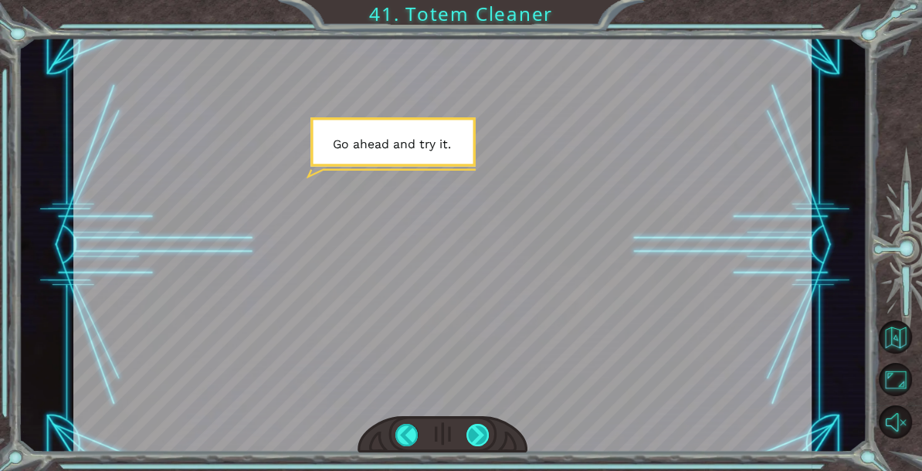
click at [470, 432] on div at bounding box center [477, 435] width 22 height 22
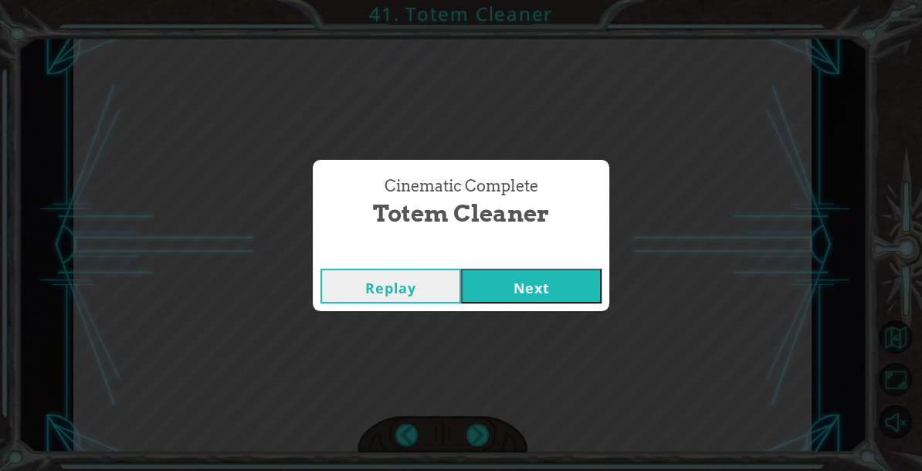
click at [523, 290] on button "Next" at bounding box center [531, 286] width 141 height 35
